Goal: Communication & Community: Answer question/provide support

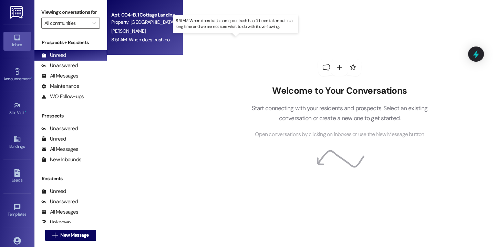
click at [147, 40] on div "8:51 AM: When does trash come, our trash hasn't been taken out in a long time a…" at bounding box center [239, 40] width 257 height 6
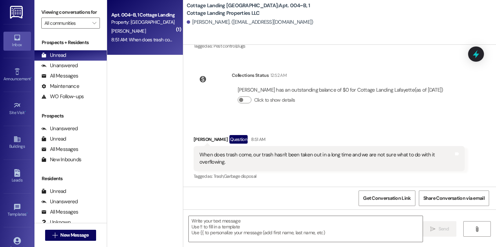
scroll to position [1368, 0]
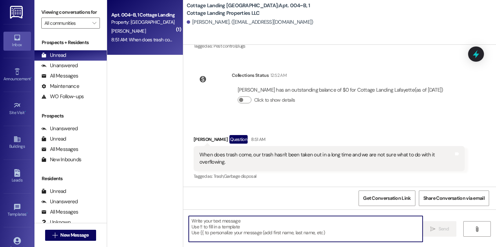
click at [216, 223] on textarea at bounding box center [306, 229] width 234 height 26
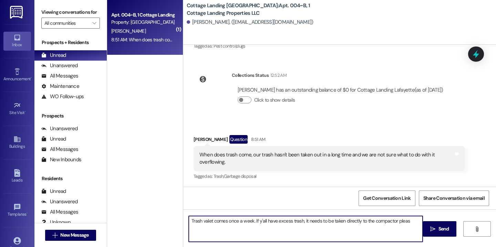
type textarea "Trash valet comes once a week. If y'all have excess trash, it needs to be taken…"
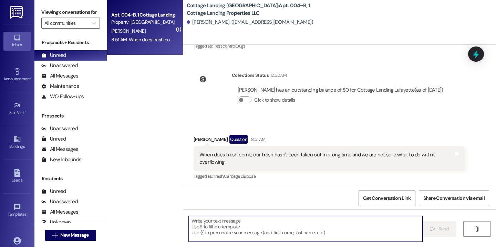
scroll to position [1416, 0]
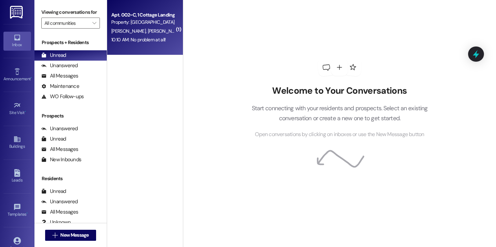
click at [153, 47] on div "Apt. 002~C, 1 Cottage Landing Properties LLC Property: [GEOGRAPHIC_DATA] [GEOGR…" at bounding box center [145, 27] width 76 height 55
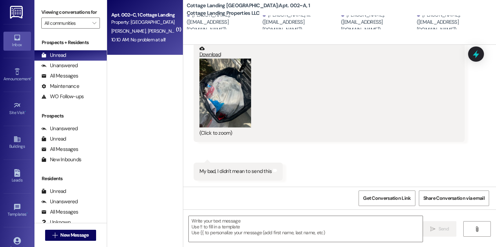
scroll to position [563, 0]
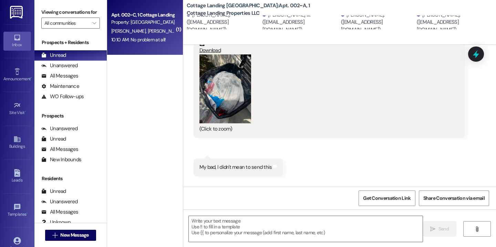
click at [232, 85] on button "Zoom image" at bounding box center [226, 88] width 52 height 69
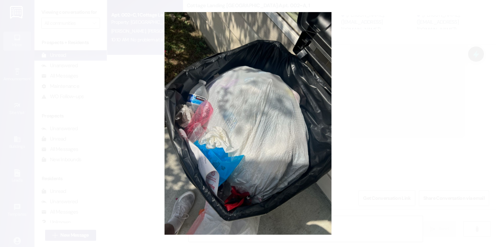
click at [367, 129] on button "Unzoom image" at bounding box center [248, 123] width 496 height 247
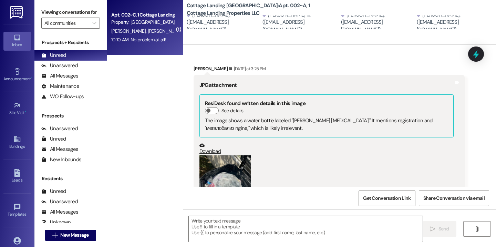
scroll to position [816, 0]
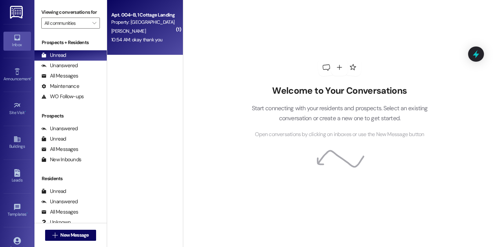
click at [162, 38] on div "10:54 AM: okay thank you 10:54 AM: okay thank you" at bounding box center [143, 39] width 65 height 9
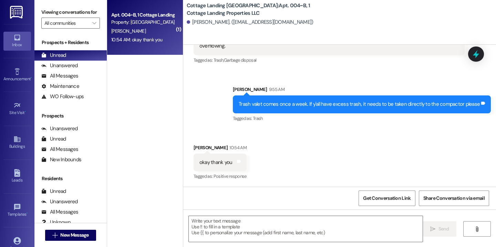
scroll to position [1484, 0]
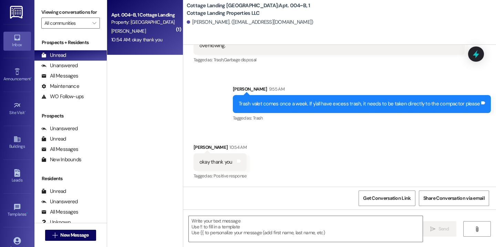
click at [231, 213] on div " Send " at bounding box center [339, 236] width 313 height 52
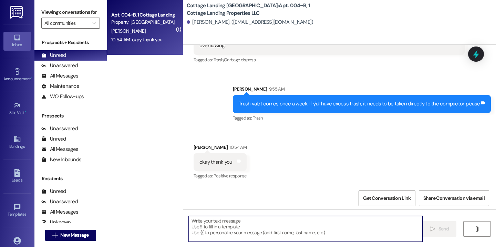
click at [231, 225] on textarea at bounding box center [306, 229] width 234 height 26
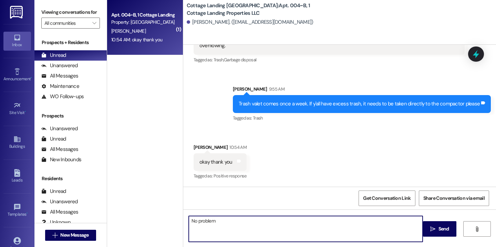
type textarea "No problem!"
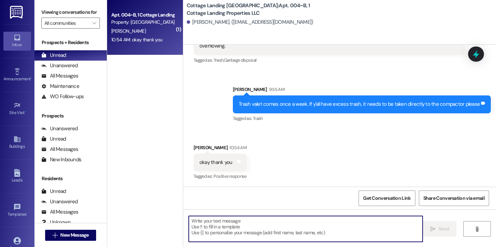
scroll to position [1532, 0]
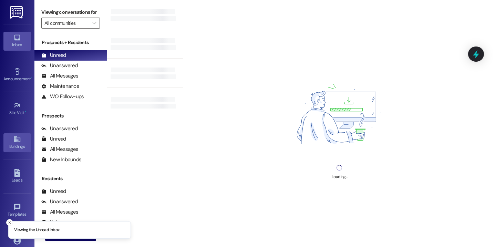
scroll to position [48, 0]
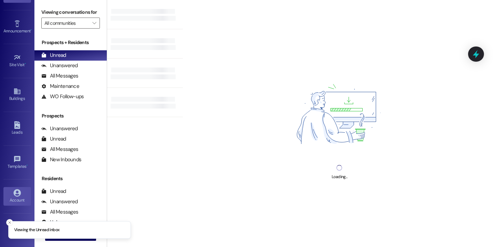
click at [13, 194] on icon at bounding box center [16, 192] width 7 height 7
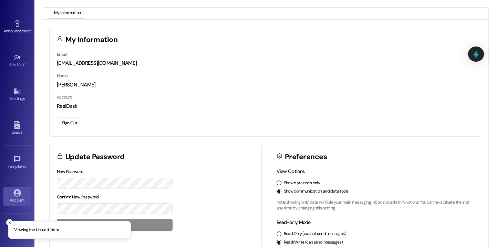
click at [66, 122] on button "Sign Out" at bounding box center [69, 123] width 25 height 12
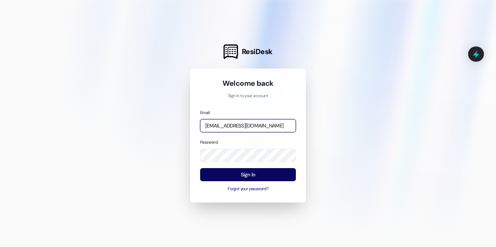
click at [229, 120] on input "[EMAIL_ADDRESS][DOMAIN_NAME]" at bounding box center [248, 125] width 96 height 13
type input "[EMAIL_ADDRESS][DOMAIN_NAME]"
